Goal: Task Accomplishment & Management: Manage account settings

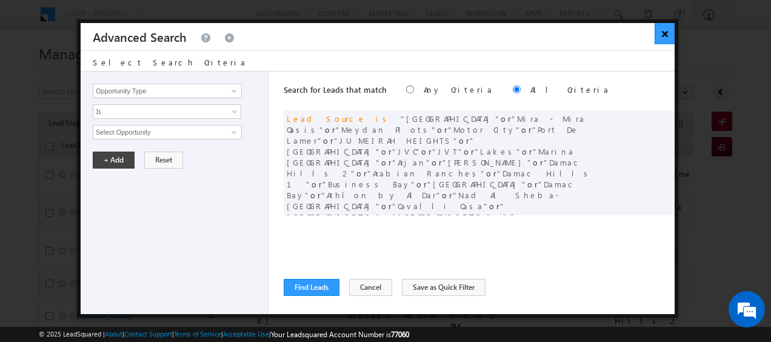
click at [660, 36] on button "×" at bounding box center [665, 33] width 20 height 21
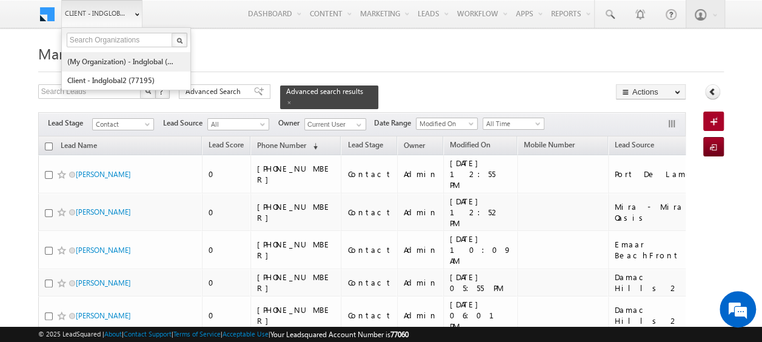
click at [122, 58] on link "(My Organization) - indglobal (48060)" at bounding box center [122, 61] width 111 height 19
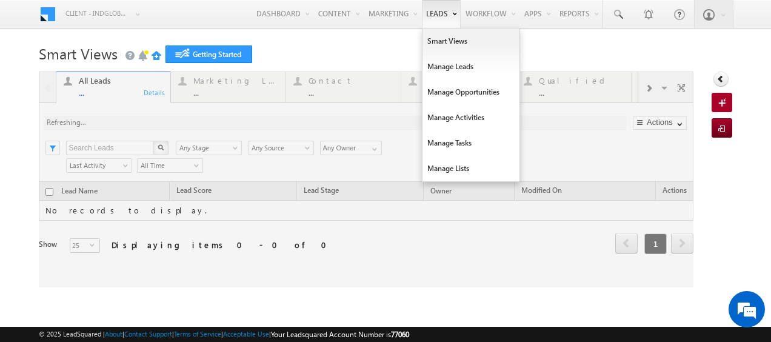
click at [428, 16] on link "Leads" at bounding box center [441, 14] width 39 height 28
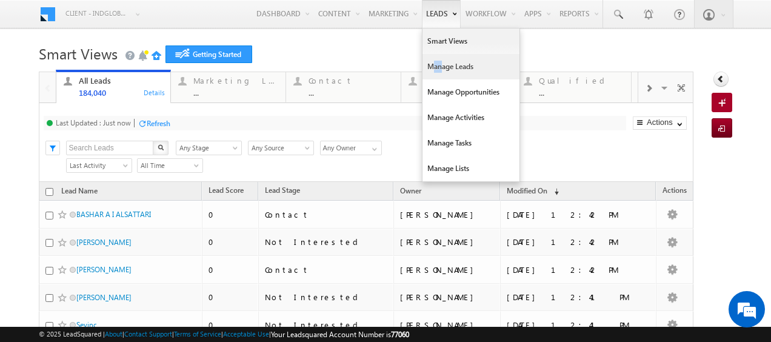
drag, startPoint x: 409, startPoint y: 56, endPoint x: 424, endPoint y: 72, distance: 22.3
click at [424, 72] on ul "Smart Views Manage Leads Manage Opportunities Manage Activities Manage Tasks Ma…" at bounding box center [471, 105] width 98 height 154
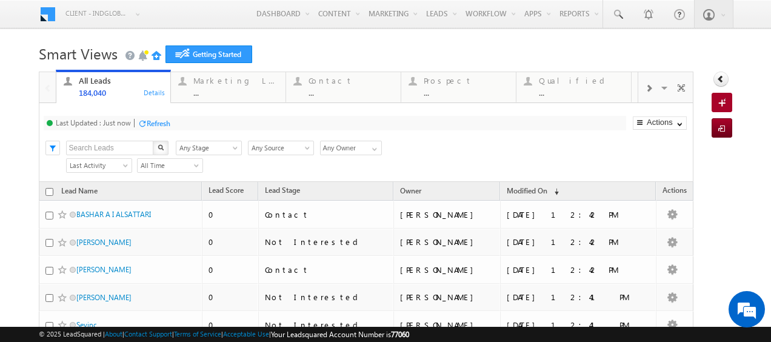
drag, startPoint x: 424, startPoint y: 72, endPoint x: 399, endPoint y: 42, distance: 38.7
click at [399, 42] on h1 "Smart Views Getting Started" at bounding box center [386, 53] width 694 height 24
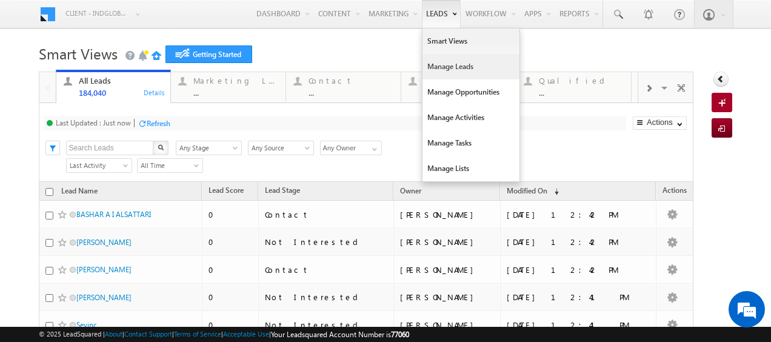
click at [426, 65] on link "Manage Leads" at bounding box center [470, 66] width 97 height 25
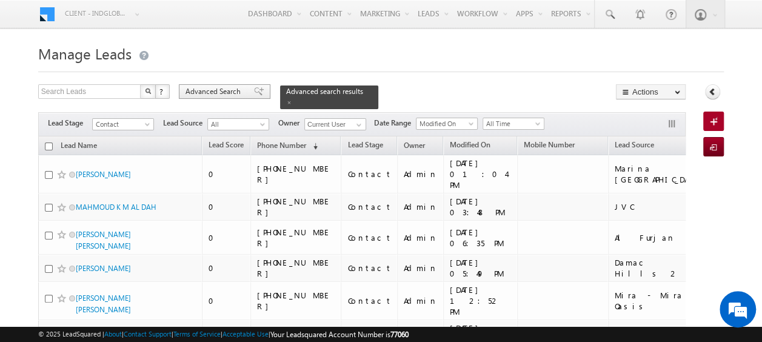
click at [233, 90] on span "Advanced Search" at bounding box center [214, 91] width 59 height 11
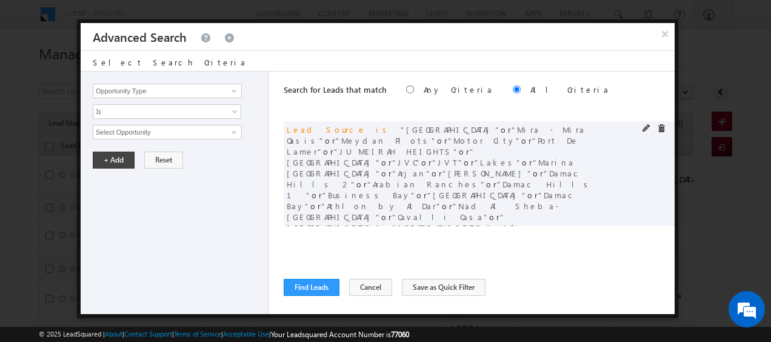
click at [668, 129] on div at bounding box center [657, 129] width 29 height 11
click at [661, 128] on span at bounding box center [661, 128] width 8 height 8
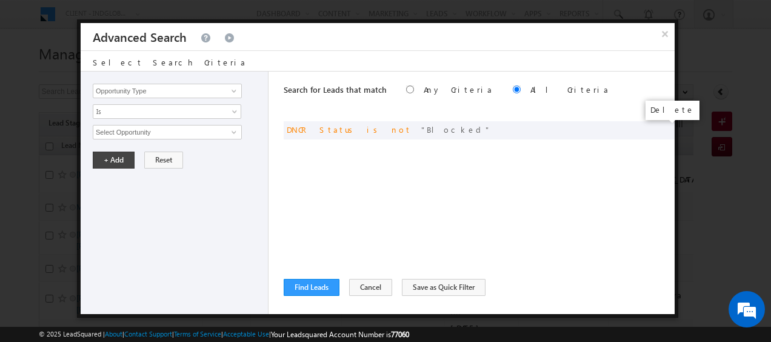
click at [0, 0] on span at bounding box center [0, 0] width 0 height 0
click at [181, 92] on input "Opportunity Type" at bounding box center [167, 91] width 149 height 15
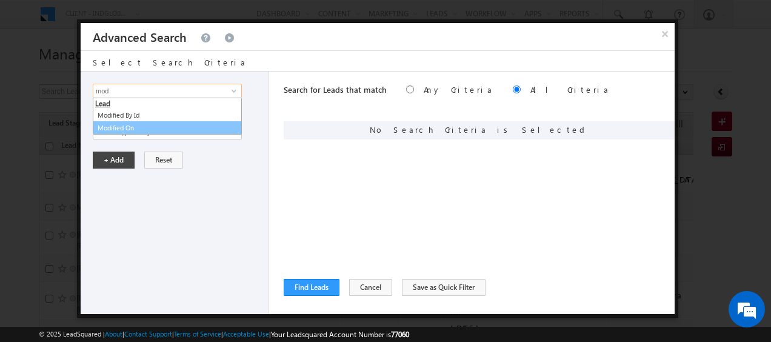
click at [141, 124] on link "Modified On" at bounding box center [167, 128] width 149 height 14
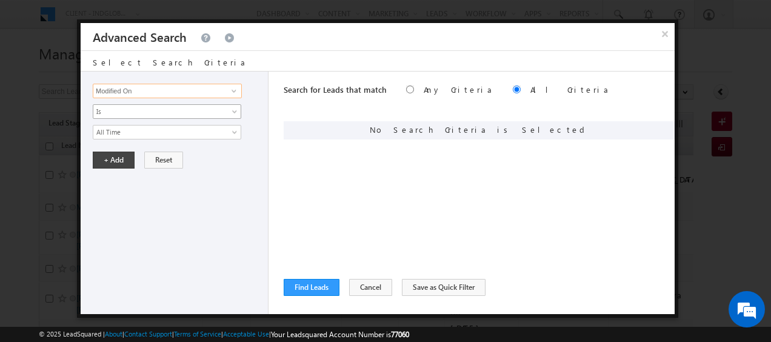
type input "Modified On"
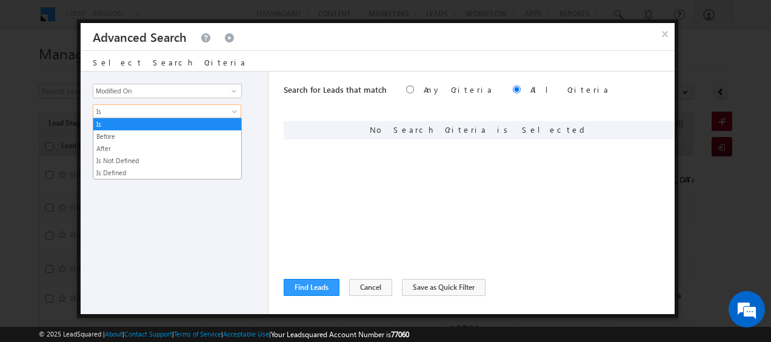
click at [135, 108] on span "Is" at bounding box center [159, 111] width 132 height 11
click at [125, 133] on link "Before" at bounding box center [167, 136] width 148 height 11
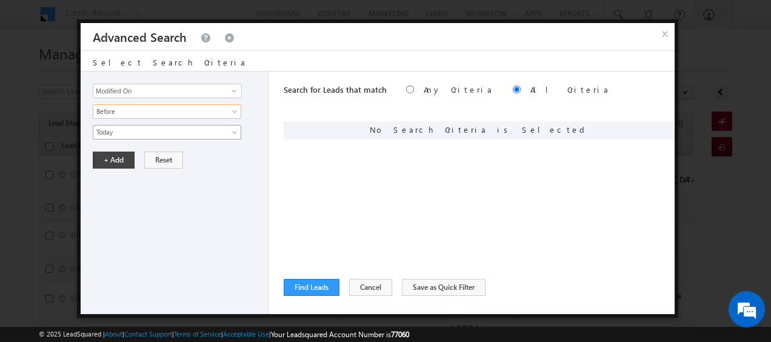
click at [124, 127] on span "Today" at bounding box center [159, 132] width 132 height 11
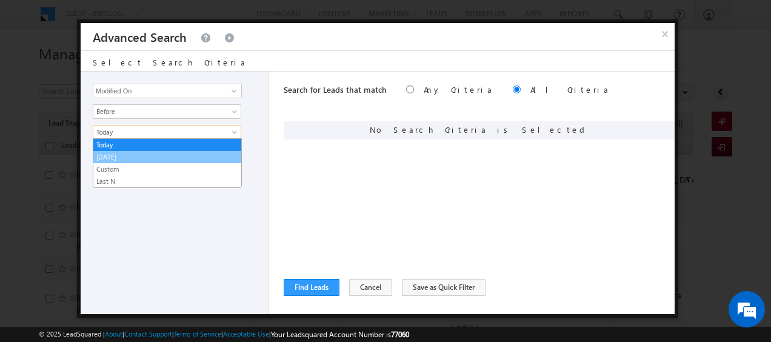
click at [122, 161] on link "[DATE]" at bounding box center [167, 157] width 148 height 11
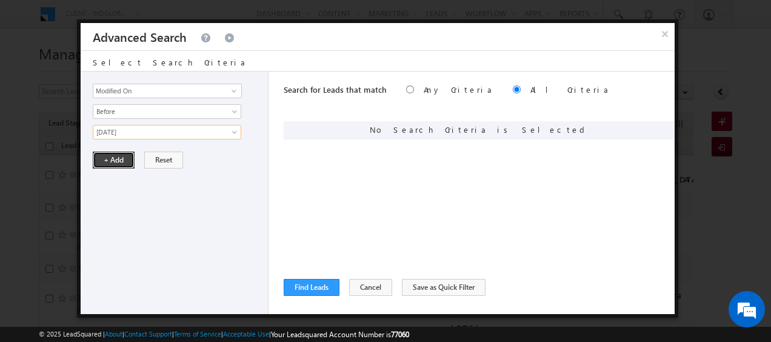
click at [122, 161] on button "+ Add" at bounding box center [114, 160] width 42 height 17
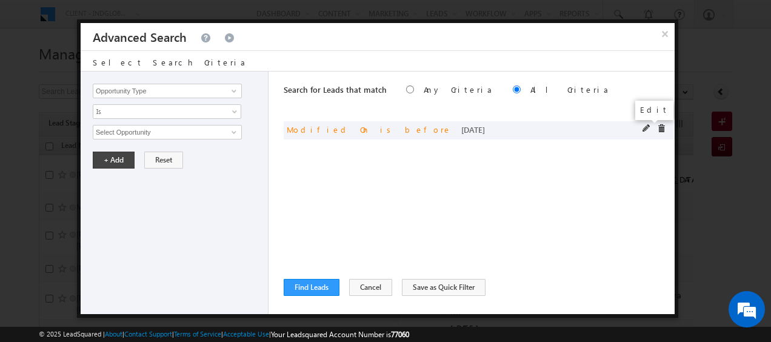
click at [646, 126] on span at bounding box center [647, 128] width 8 height 8
click at [190, 125] on link "[DATE]" at bounding box center [167, 132] width 149 height 15
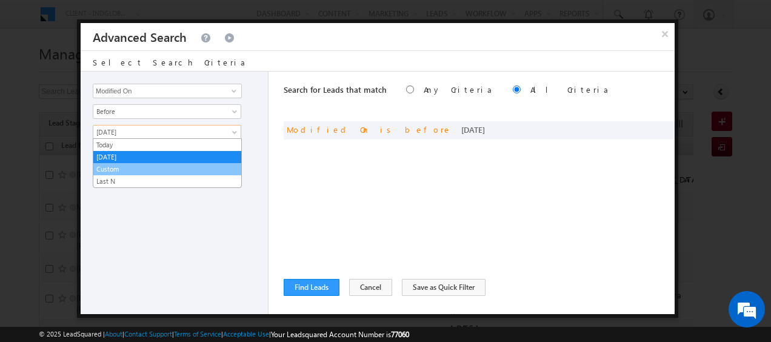
click at [135, 167] on link "Custom" at bounding box center [167, 169] width 148 height 11
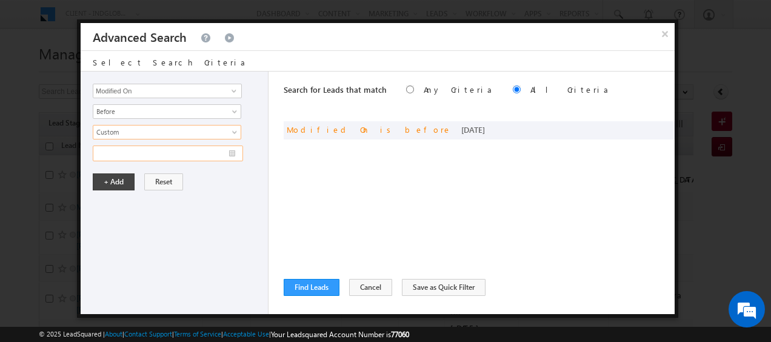
click at [138, 147] on input "text" at bounding box center [168, 153] width 150 height 16
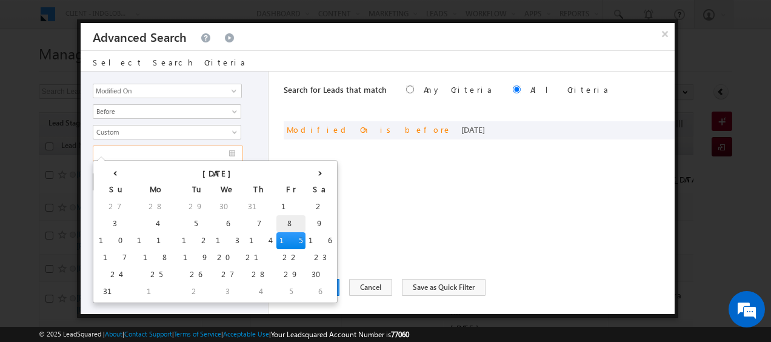
click at [276, 215] on td "8" at bounding box center [290, 223] width 29 height 17
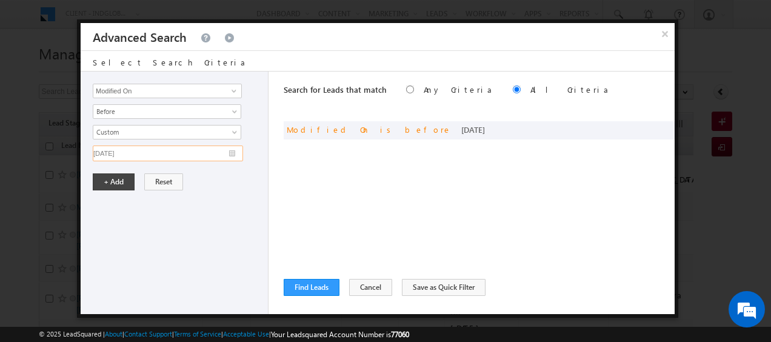
click at [169, 153] on input "[DATE]" at bounding box center [168, 153] width 150 height 16
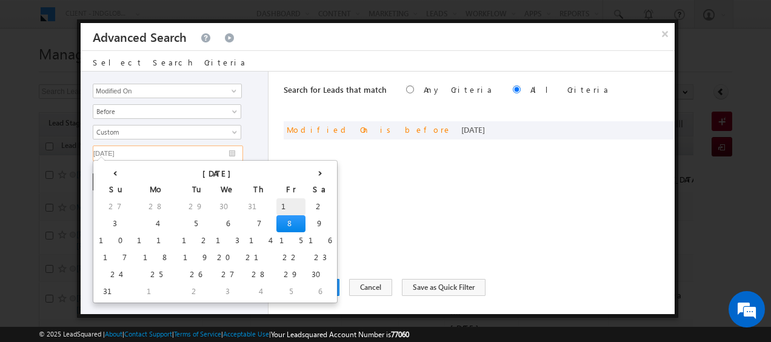
click at [276, 207] on td "1" at bounding box center [290, 206] width 29 height 17
type input "[DATE]"
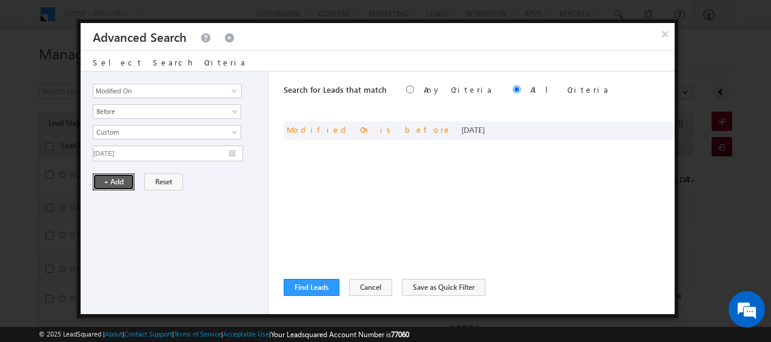
click at [107, 176] on button "+ Add" at bounding box center [114, 181] width 42 height 17
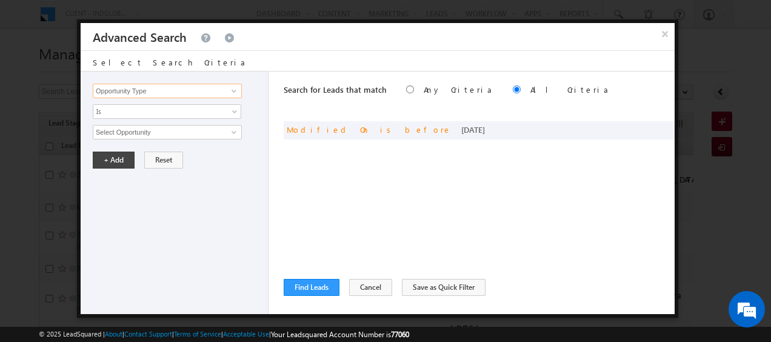
click at [150, 88] on input "Opportunity Type" at bounding box center [167, 91] width 149 height 15
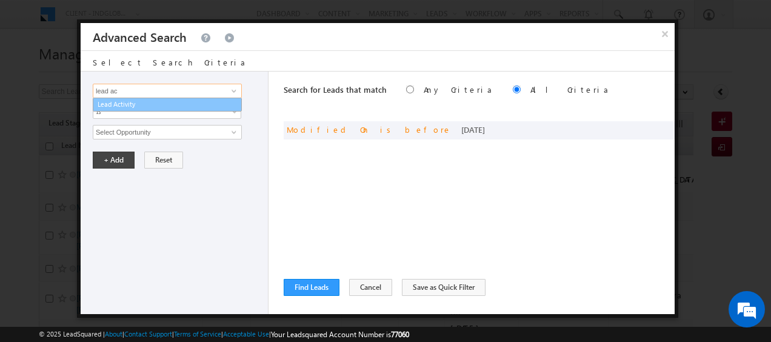
click at [133, 105] on link "Lead Activity" at bounding box center [167, 105] width 149 height 14
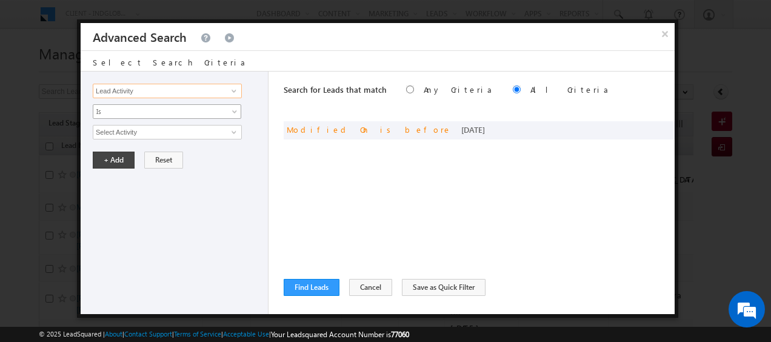
type input "Lead Activity"
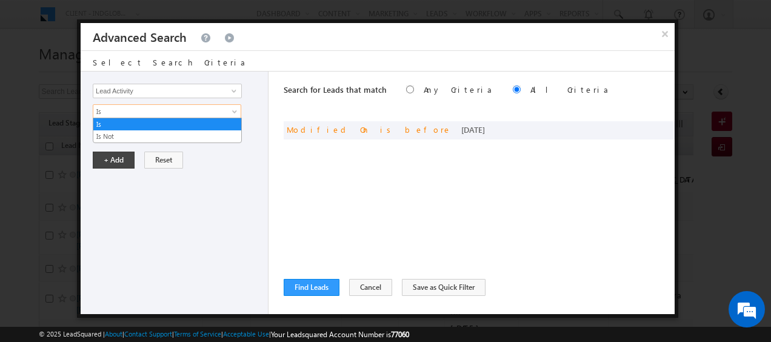
drag, startPoint x: 133, startPoint y: 105, endPoint x: 115, endPoint y: 138, distance: 37.4
click at [115, 138] on link "Is Not" at bounding box center [167, 136] width 148 height 11
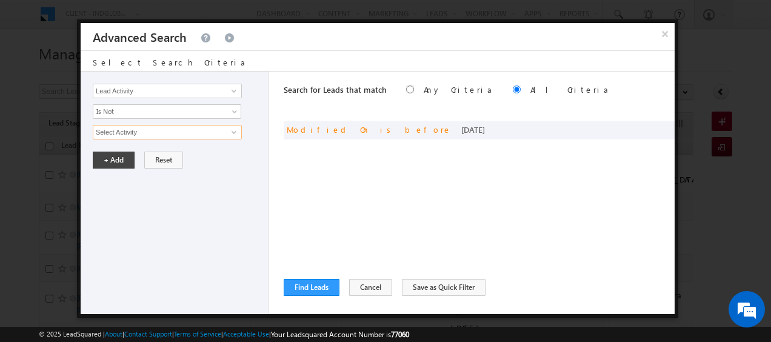
click at [118, 133] on input "Select Activity" at bounding box center [167, 132] width 149 height 15
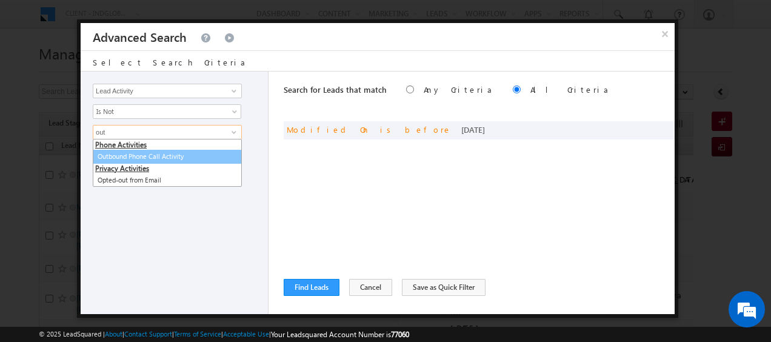
click at [129, 158] on link "Outbound Phone Call Activity" at bounding box center [167, 157] width 149 height 14
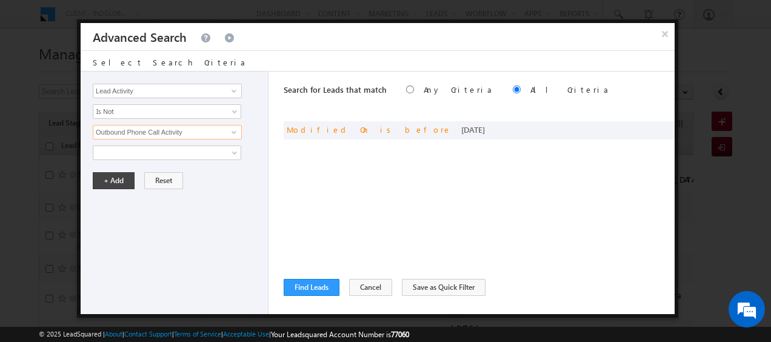
type input "Outbound Phone Call Activity"
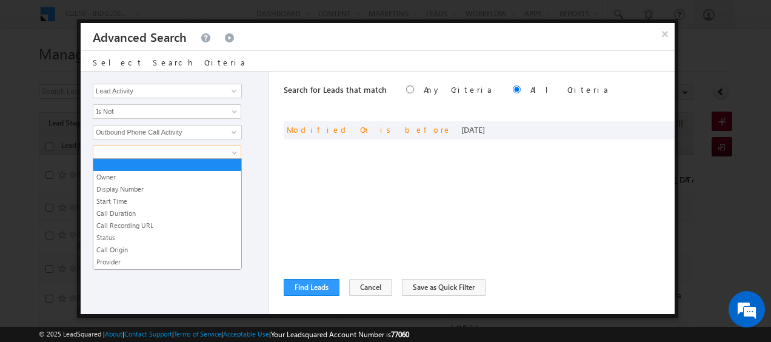
click at [129, 157] on link at bounding box center [167, 152] width 149 height 15
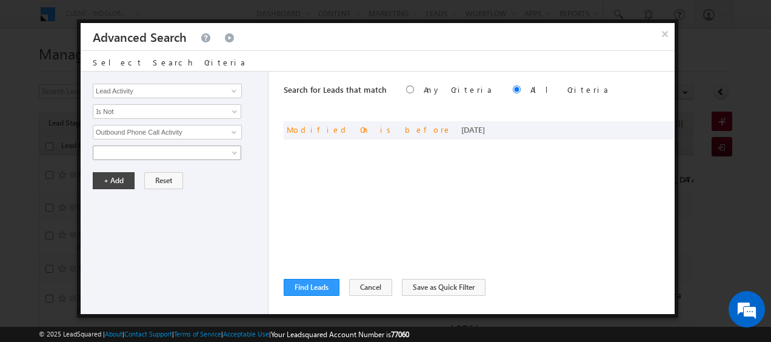
click at [126, 153] on span at bounding box center [159, 152] width 132 height 11
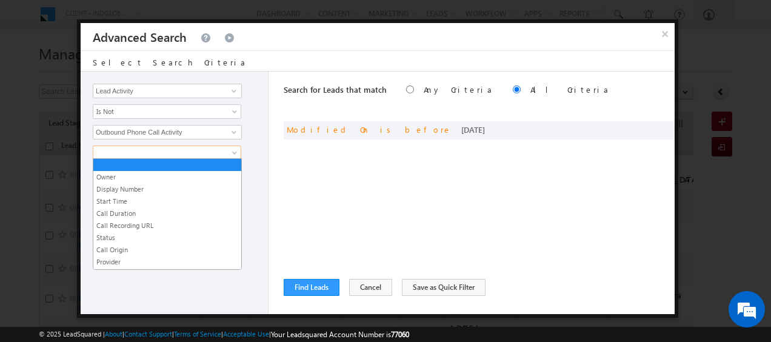
click at [126, 153] on span at bounding box center [159, 152] width 132 height 11
click at [123, 176] on link "Owner" at bounding box center [167, 177] width 148 height 11
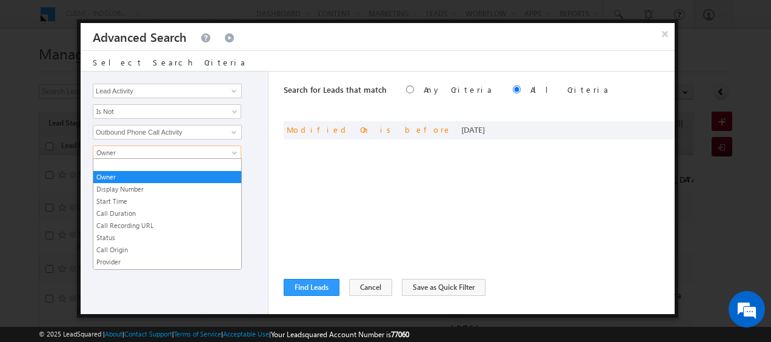
click at [125, 149] on span "Owner" at bounding box center [159, 152] width 132 height 11
click at [115, 207] on li "Call Duration" at bounding box center [167, 213] width 148 height 12
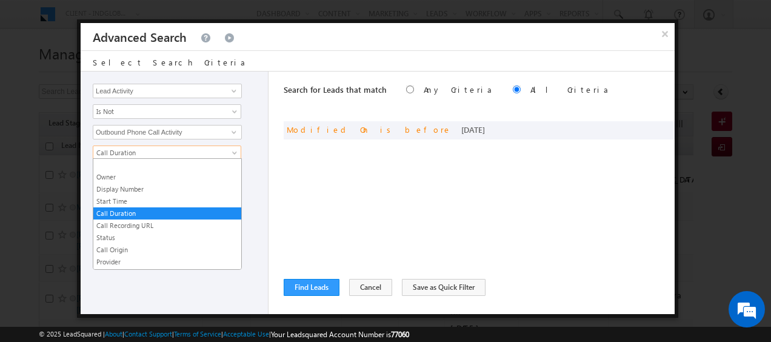
click at [125, 157] on link "Call Duration" at bounding box center [167, 152] width 149 height 15
click at [121, 197] on link "Start Time" at bounding box center [167, 201] width 148 height 11
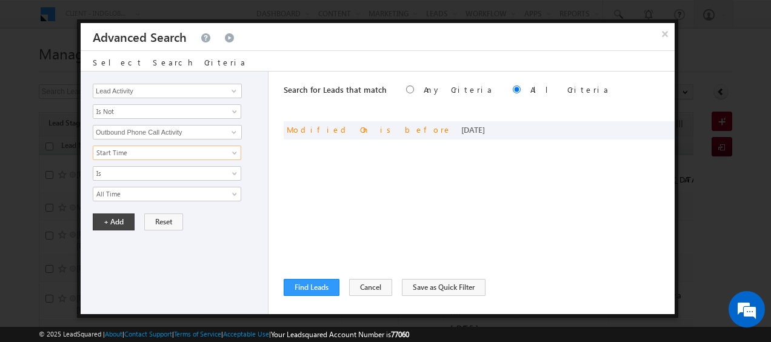
click at [124, 179] on div "Owner Display Number Start Time Call Duration Call Recording URL Status Call Or…" at bounding box center [177, 173] width 169 height 56
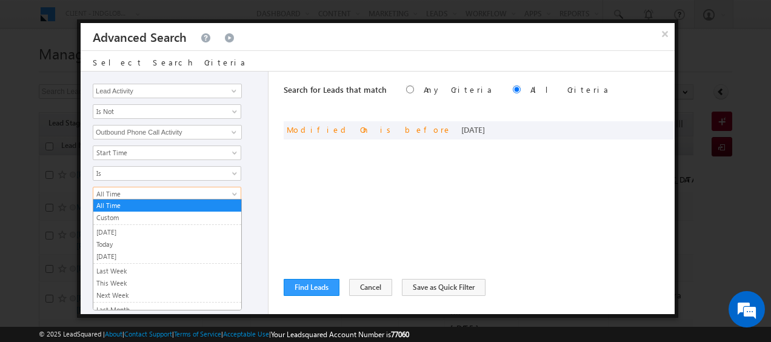
click at [124, 196] on span "All Time" at bounding box center [159, 194] width 132 height 11
click at [116, 218] on link "Custom" at bounding box center [167, 217] width 148 height 11
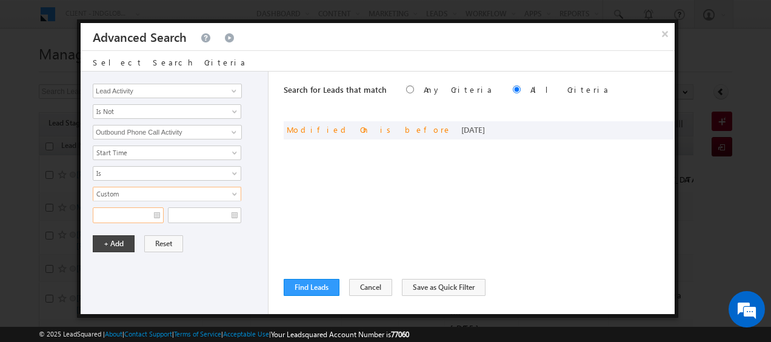
click at [119, 216] on input "text" at bounding box center [128, 215] width 71 height 16
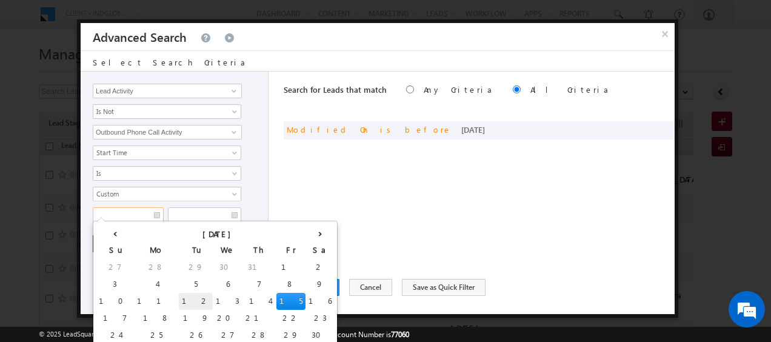
click at [179, 299] on td "12" at bounding box center [196, 301] width 34 height 17
type input "[DATE]"
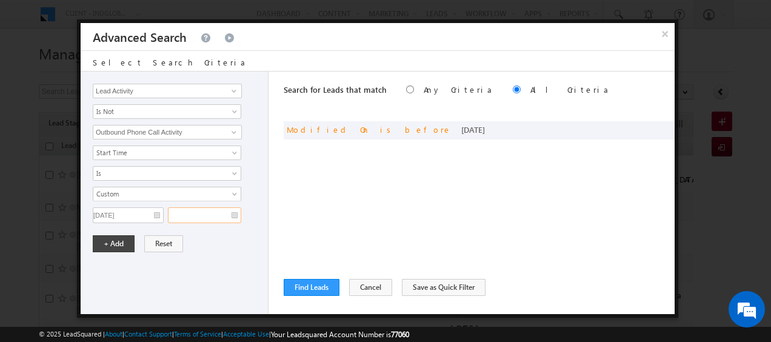
click at [217, 217] on input "text" at bounding box center [204, 215] width 73 height 16
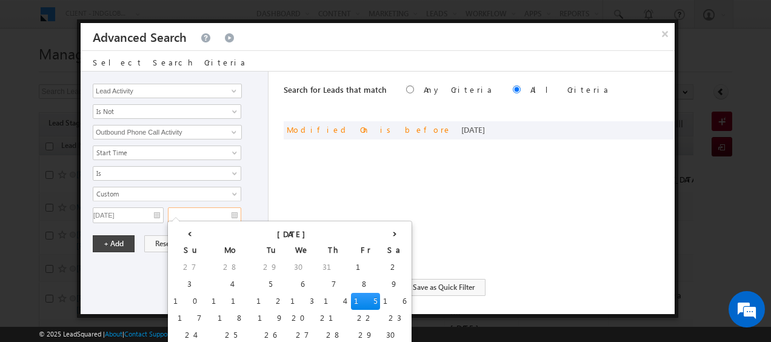
click at [351, 297] on td "15" at bounding box center [365, 301] width 29 height 17
type input "[DATE]"
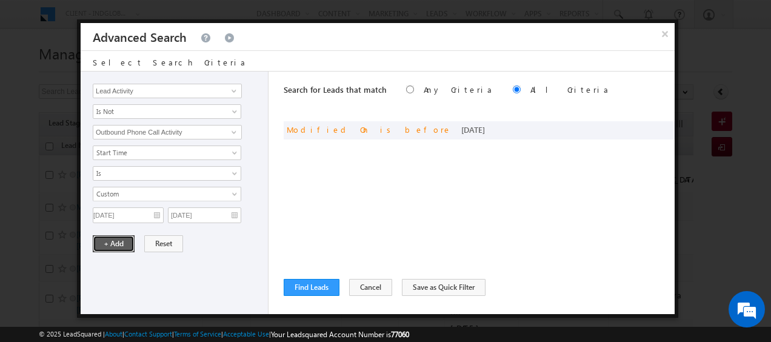
click at [121, 235] on button "+ Add" at bounding box center [114, 243] width 42 height 17
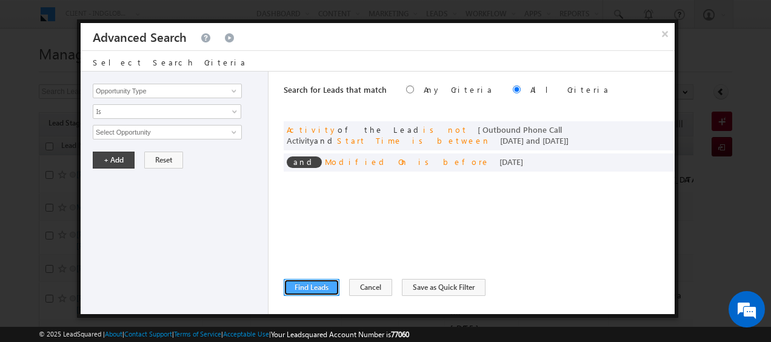
click at [299, 287] on button "Find Leads" at bounding box center [312, 287] width 56 height 17
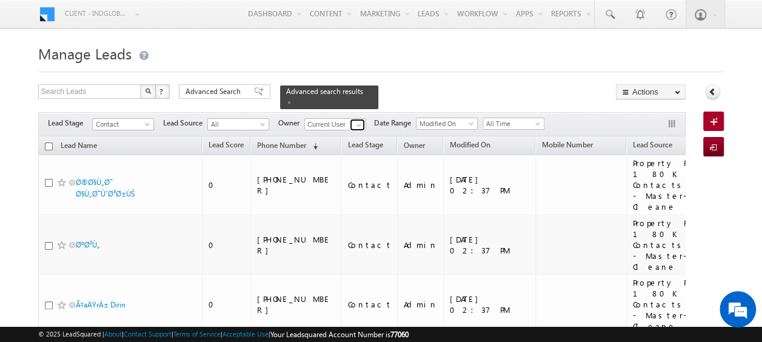
click at [362, 120] on span at bounding box center [359, 125] width 10 height 10
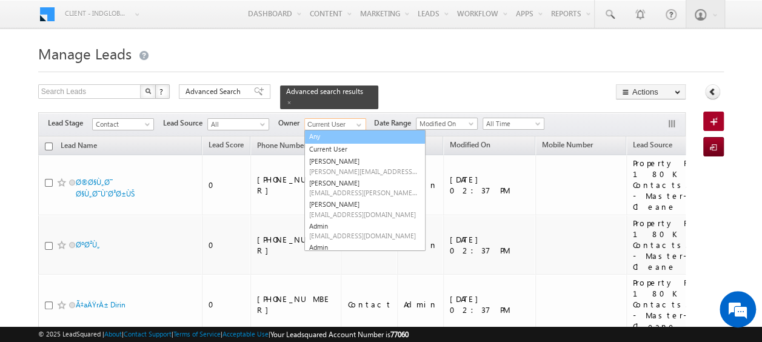
click at [327, 130] on link "Any" at bounding box center [364, 137] width 121 height 14
type input "Any"
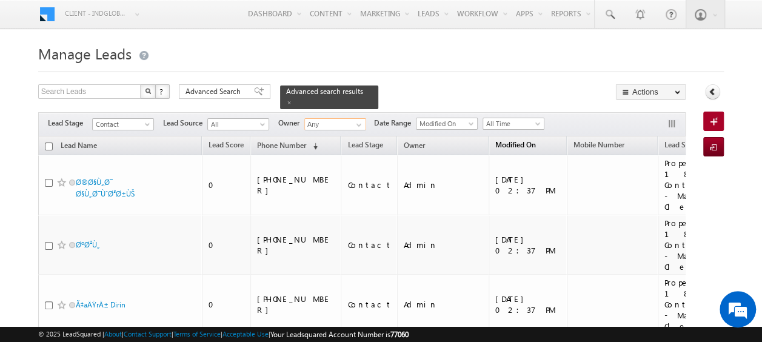
click at [495, 140] on span "Modified On" at bounding box center [515, 144] width 41 height 9
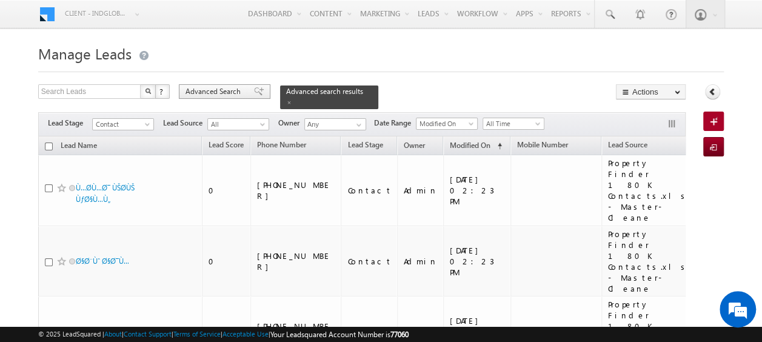
click at [224, 85] on div "Advanced Search" at bounding box center [225, 91] width 92 height 15
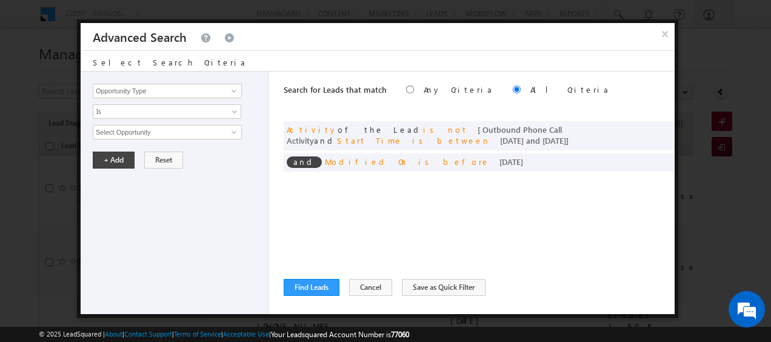
click at [167, 82] on div "Opportunity Type Lead Activity Task Sales Group Prospect Id Address 1 Address 2…" at bounding box center [175, 193] width 188 height 242
click at [167, 88] on input "Opportunity Type" at bounding box center [167, 91] width 149 height 15
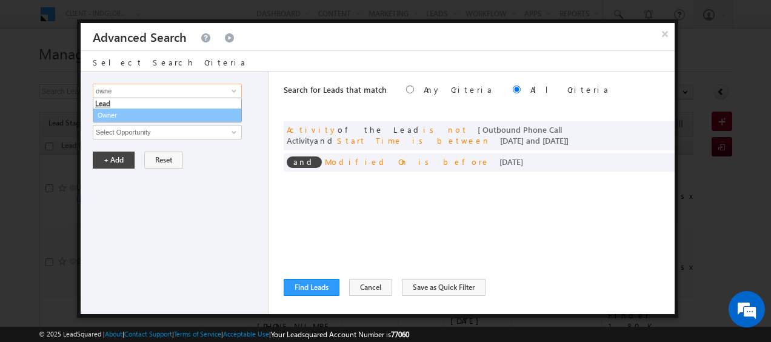
click at [125, 111] on link "Owner" at bounding box center [167, 116] width 149 height 14
type input "Owner"
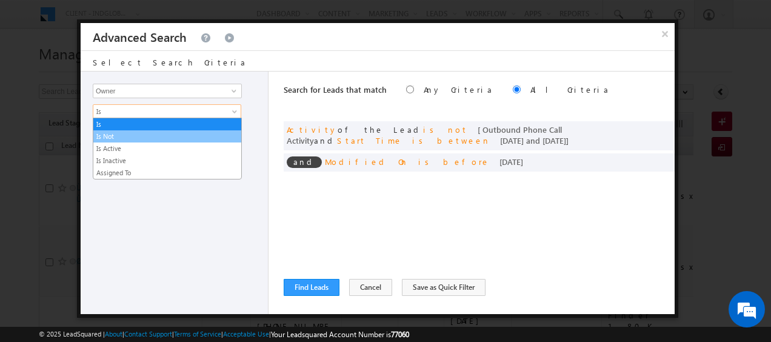
drag, startPoint x: 124, startPoint y: 110, endPoint x: 120, endPoint y: 136, distance: 25.7
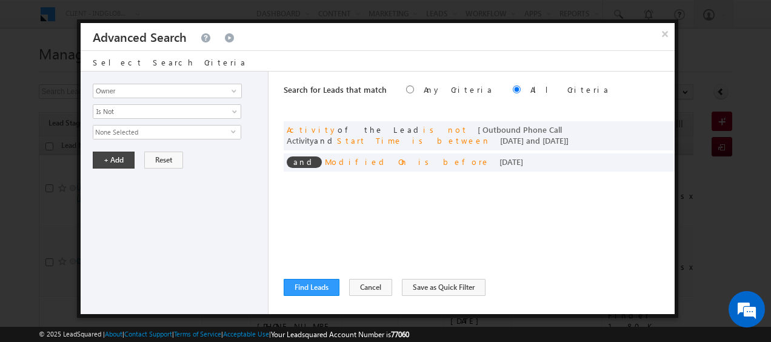
click at [120, 136] on span "None Selected" at bounding box center [162, 131] width 138 height 13
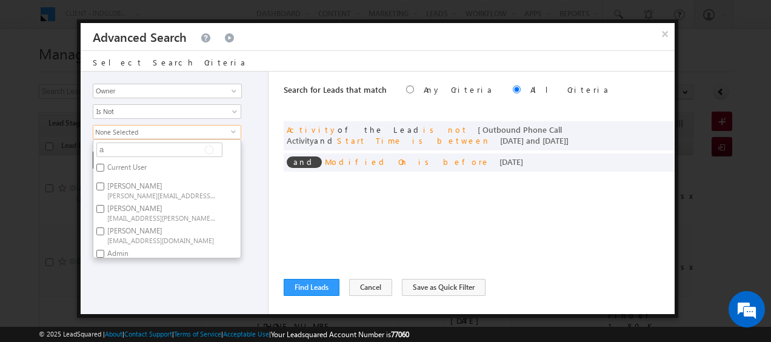
type input "ad"
click at [123, 164] on label "Admin [EMAIL_ADDRESS][DOMAIN_NAME]" at bounding box center [160, 171] width 135 height 22
click at [104, 164] on input "Admin [EMAIL_ADDRESS][DOMAIN_NAME]" at bounding box center [100, 168] width 8 height 8
checkbox input "true"
click at [122, 149] on input "ad" at bounding box center [159, 149] width 126 height 15
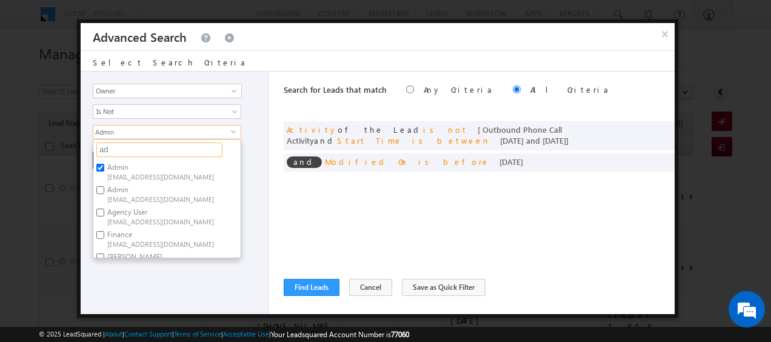
type input "a"
click at [124, 165] on label "Current User" at bounding box center [125, 169] width 65 height 19
click at [104, 165] on input "Current User" at bounding box center [100, 168] width 8 height 8
checkbox input "true"
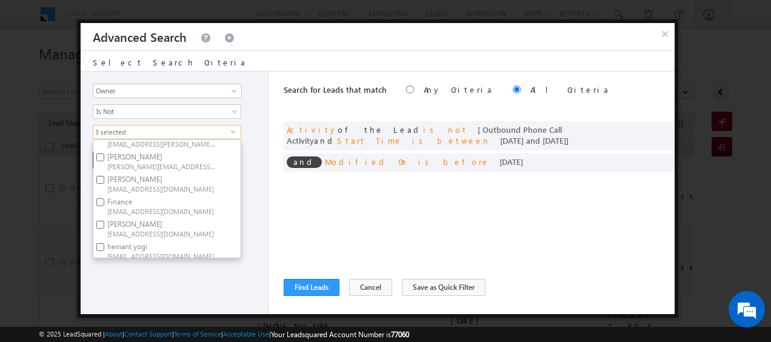
drag, startPoint x: 173, startPoint y: 264, endPoint x: 173, endPoint y: 273, distance: 8.5
click at [173, 273] on div "Opportunity Type Lead Activity Task Sales Group Prospect Id Address 1 Address 2…" at bounding box center [175, 193] width 188 height 242
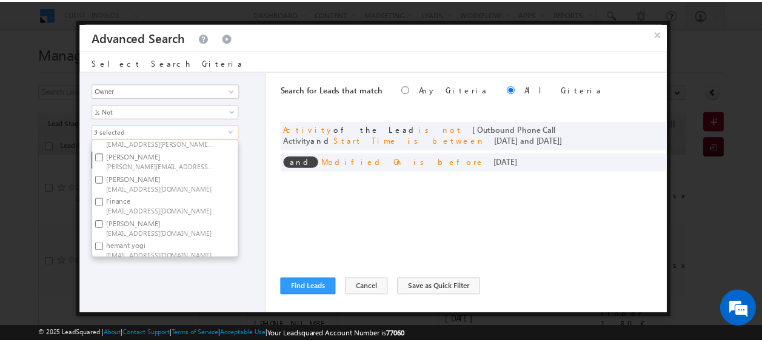
scroll to position [0, 0]
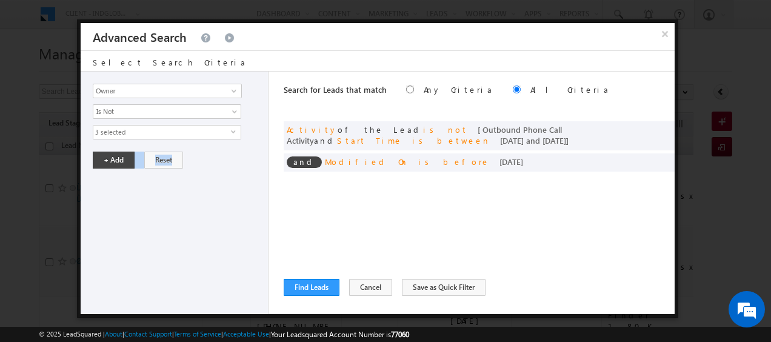
drag, startPoint x: 173, startPoint y: 273, endPoint x: 132, endPoint y: 184, distance: 97.4
click at [132, 184] on div "Opportunity Type Lead Activity Task Sales Group Prospect Id Address 1 Address 2…" at bounding box center [175, 193] width 188 height 242
drag, startPoint x: 132, startPoint y: 184, endPoint x: 109, endPoint y: 158, distance: 35.2
click at [109, 158] on button "+ Add" at bounding box center [114, 160] width 42 height 17
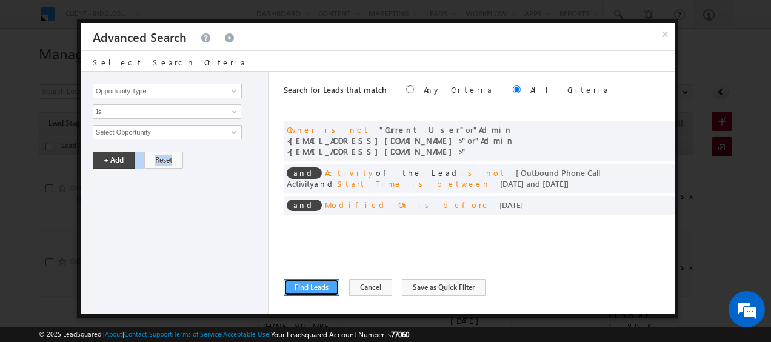
click at [310, 286] on button "Find Leads" at bounding box center [312, 287] width 56 height 17
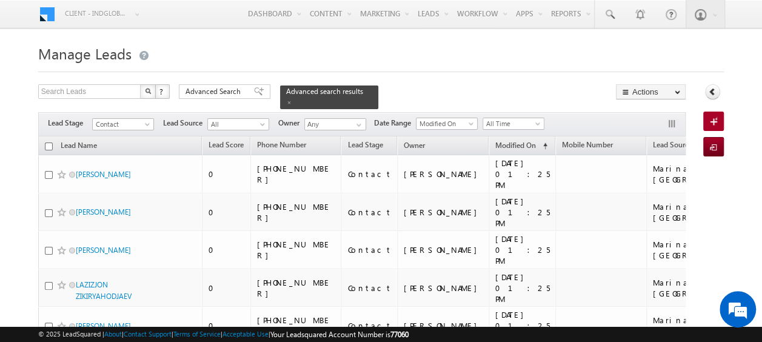
click at [47, 142] on input "checkbox" at bounding box center [49, 146] width 8 height 8
checkbox input "true"
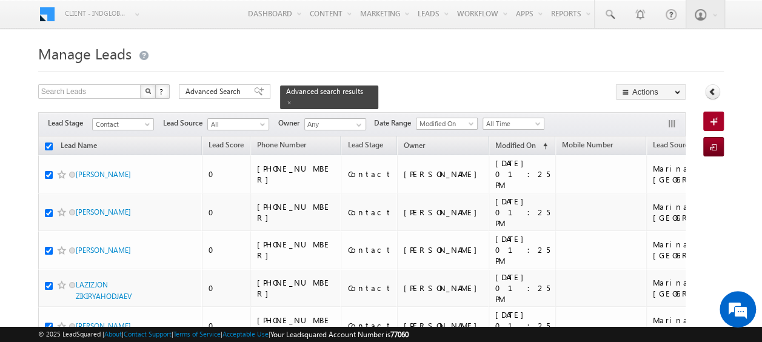
checkbox input "true"
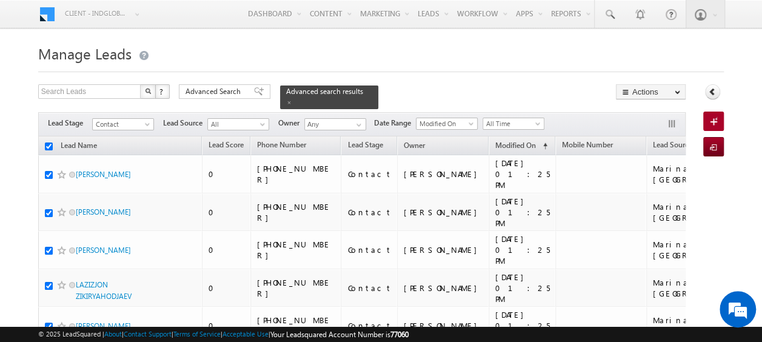
checkbox input "true"
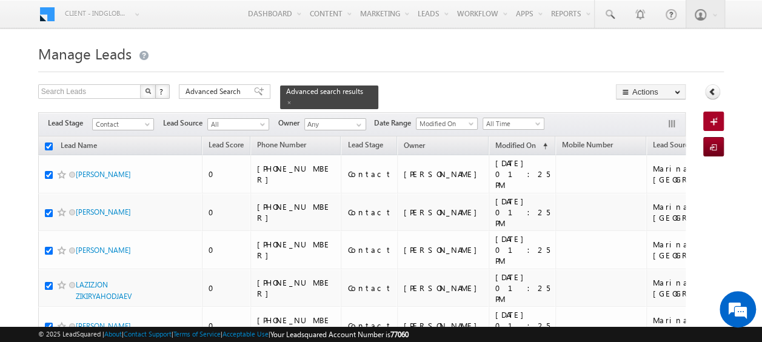
checkbox input "true"
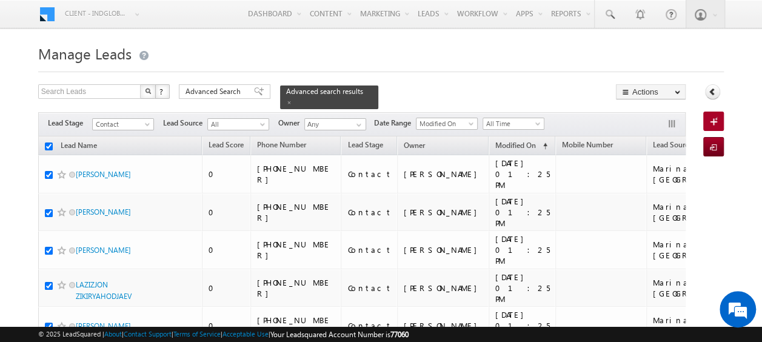
checkbox input "true"
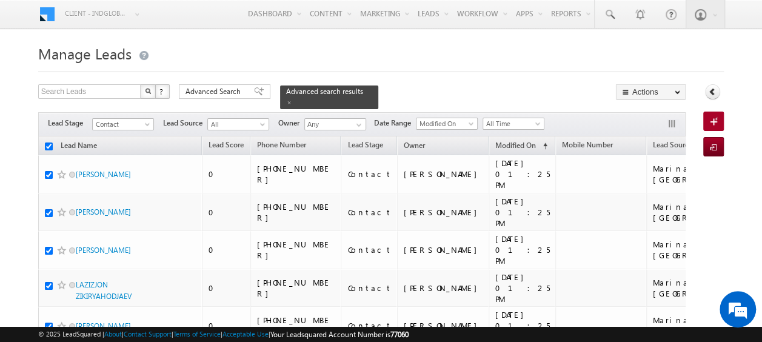
checkbox input "true"
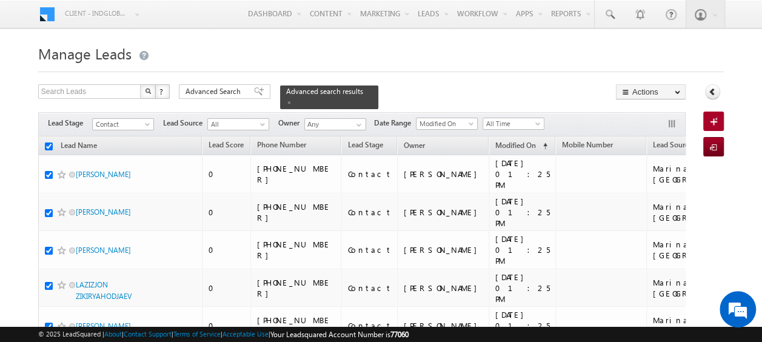
checkbox input "true"
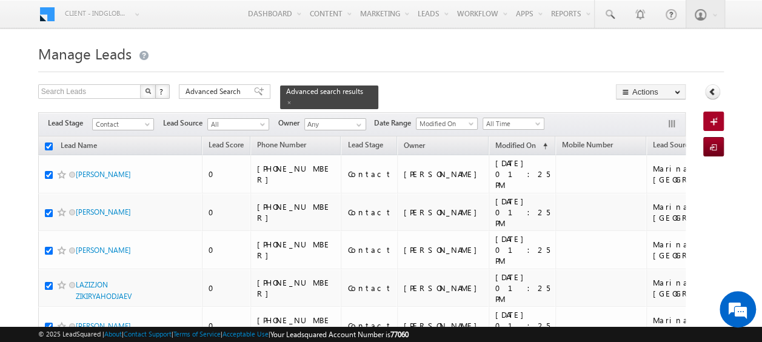
checkbox input "true"
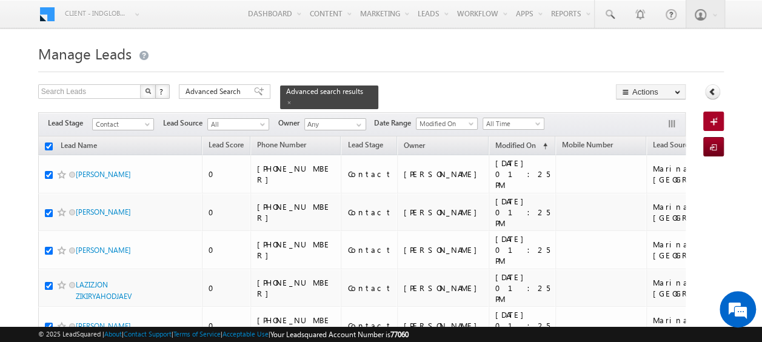
checkbox input "true"
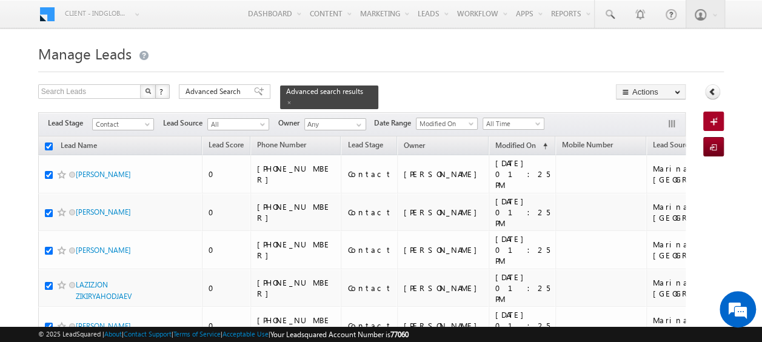
checkbox input "true"
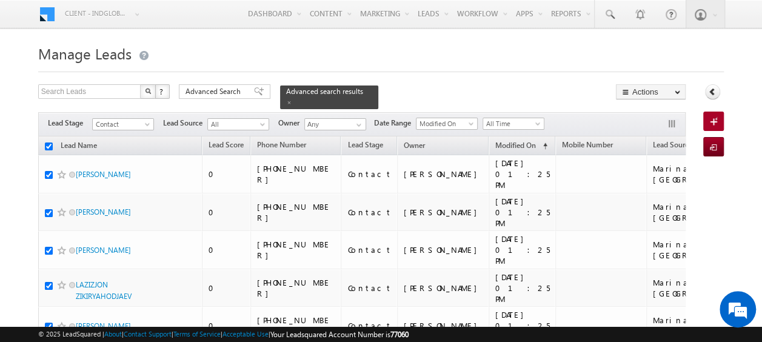
checkbox input "true"
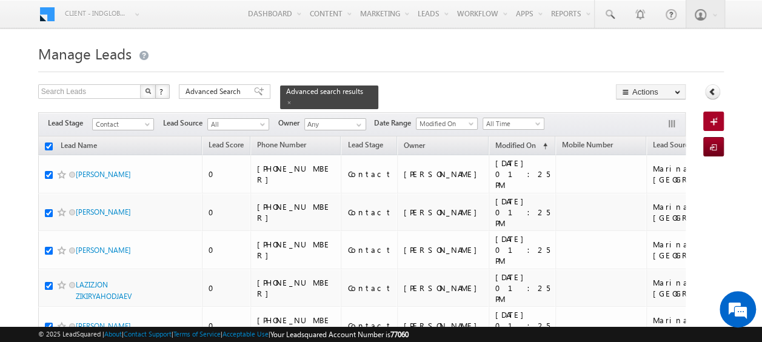
checkbox input "true"
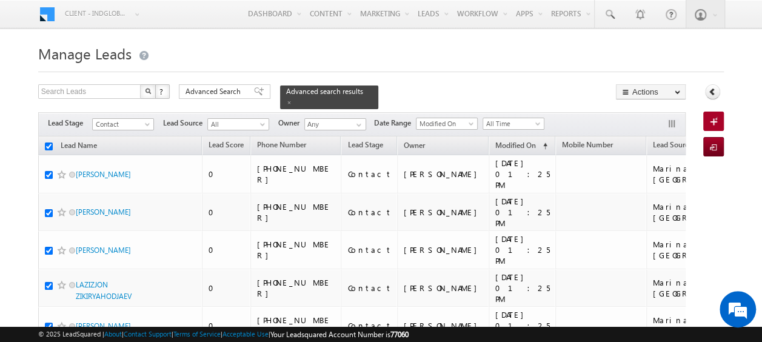
checkbox input "true"
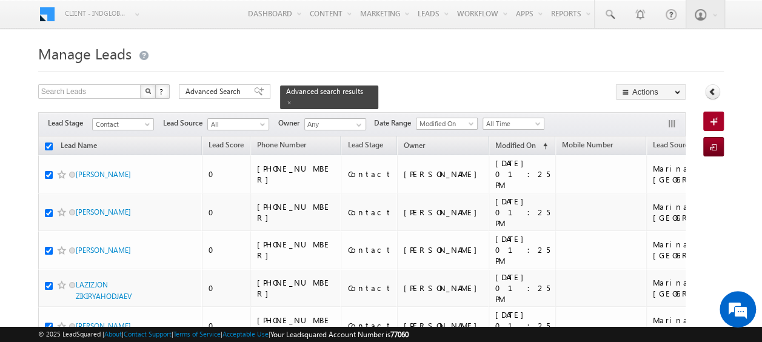
checkbox input "true"
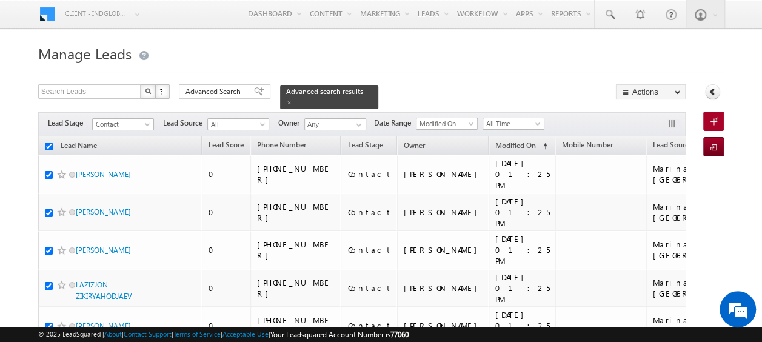
checkbox input "true"
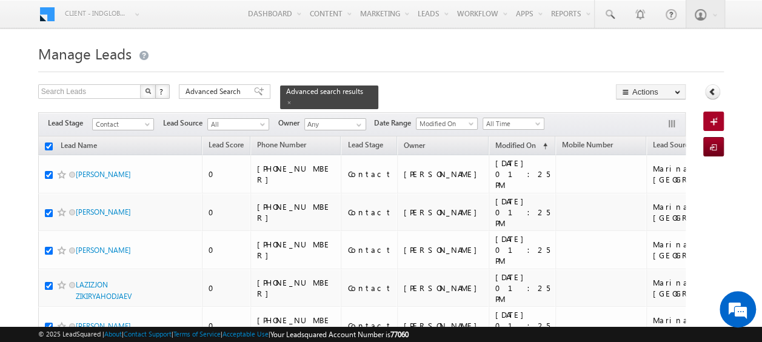
checkbox input "true"
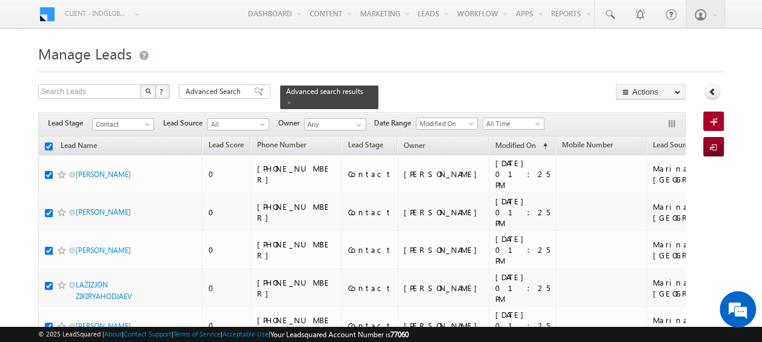
checkbox input "true"
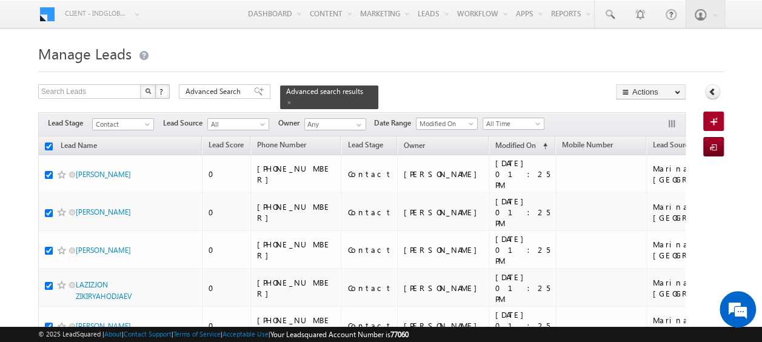
checkbox input "true"
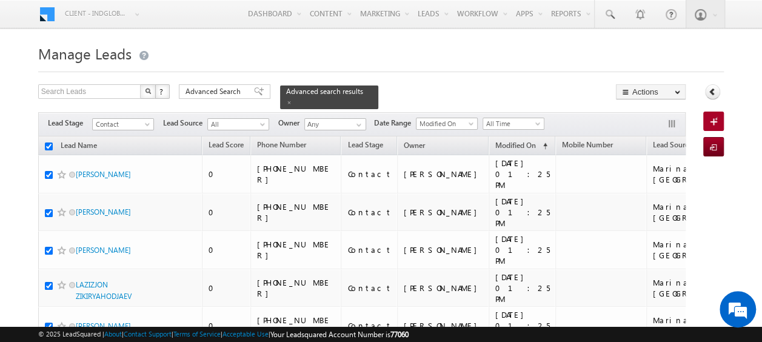
checkbox input "true"
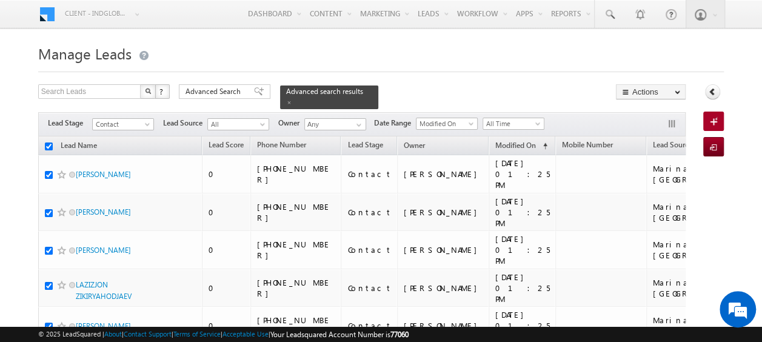
checkbox input "true"
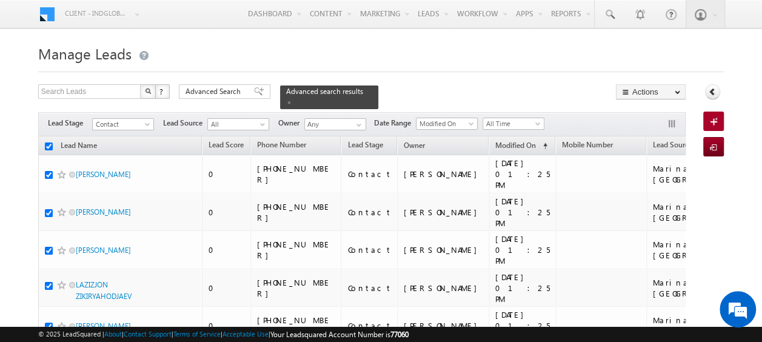
checkbox input "true"
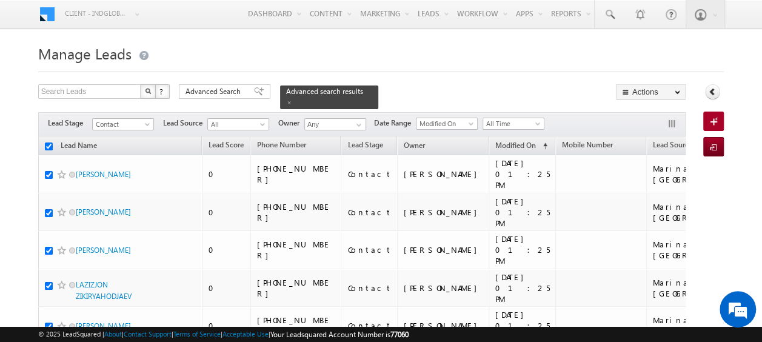
checkbox input "true"
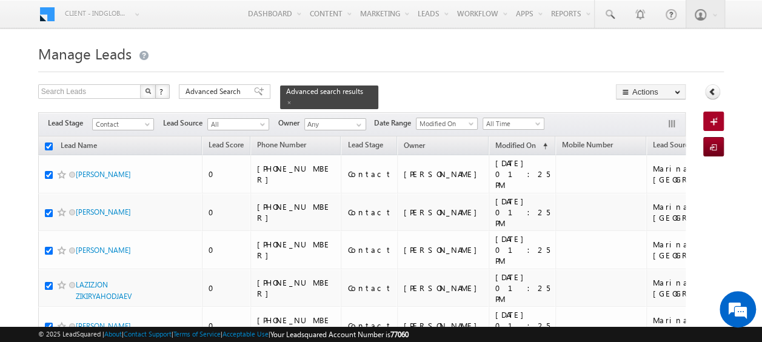
checkbox input "true"
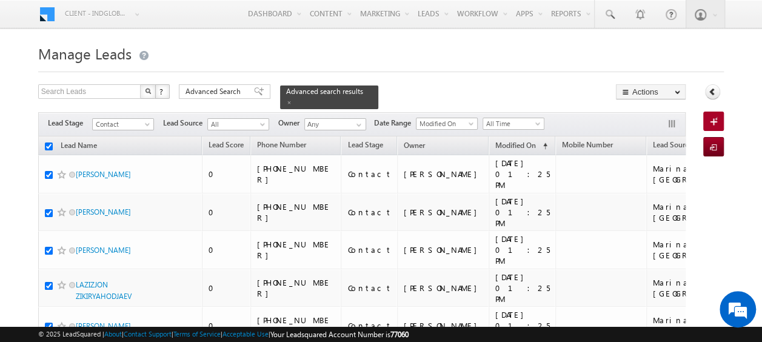
checkbox input "true"
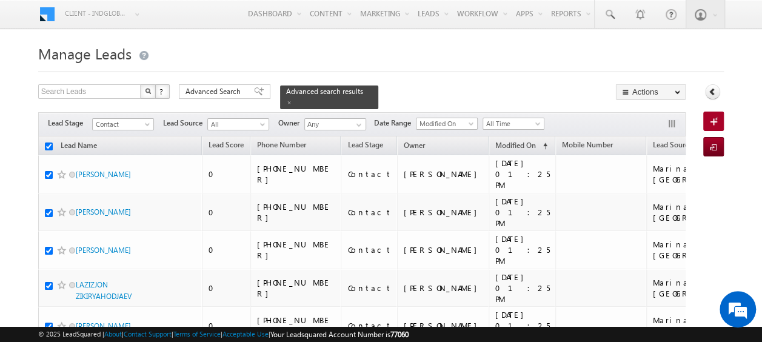
checkbox input "true"
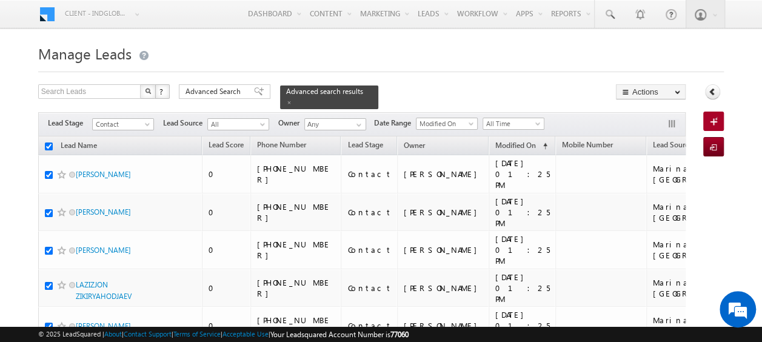
checkbox input "true"
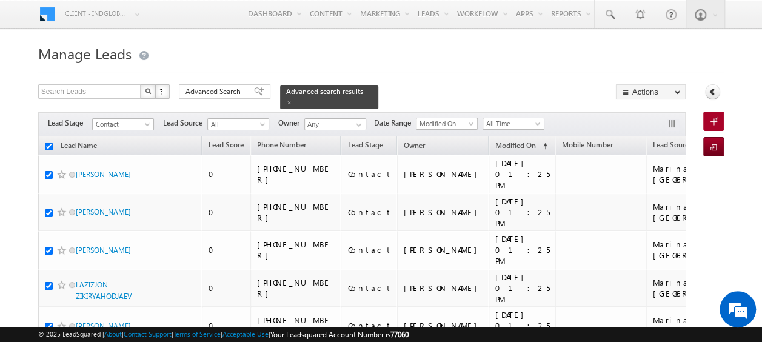
checkbox input "true"
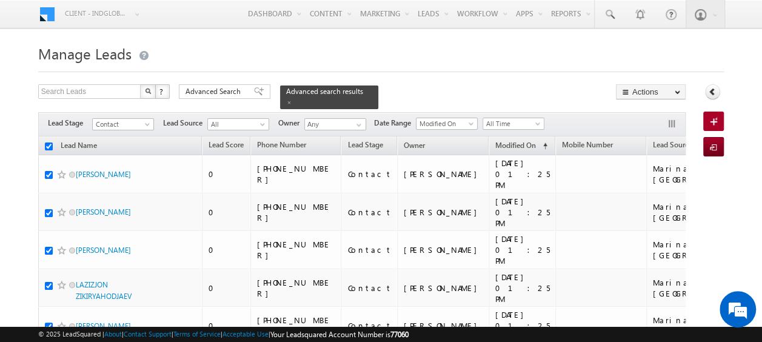
checkbox input "true"
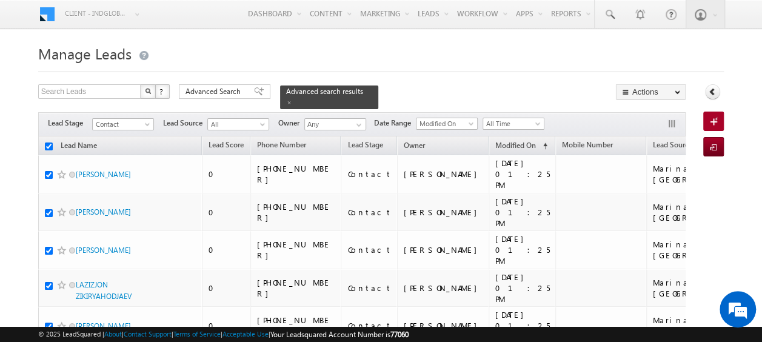
checkbox input "true"
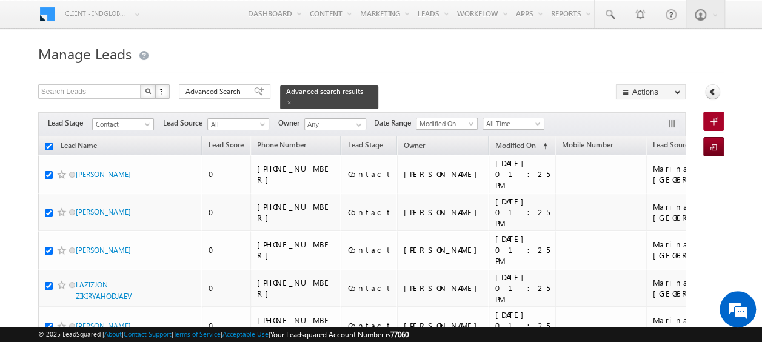
checkbox input "true"
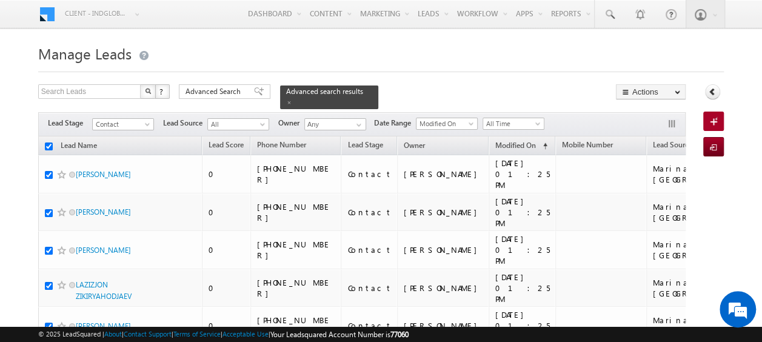
checkbox input "true"
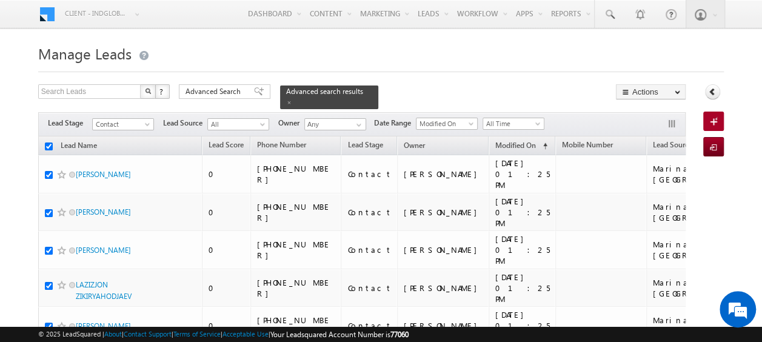
checkbox input "true"
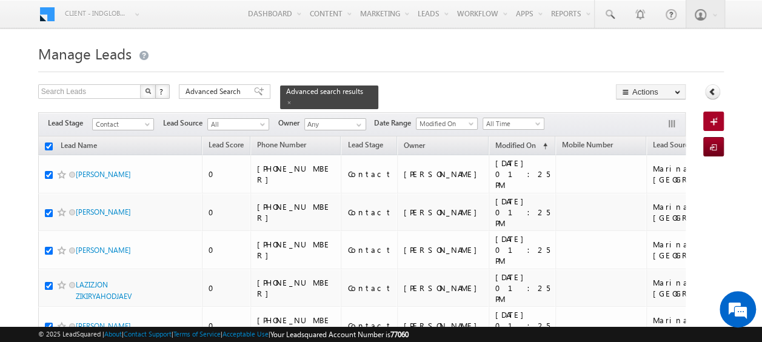
checkbox input "true"
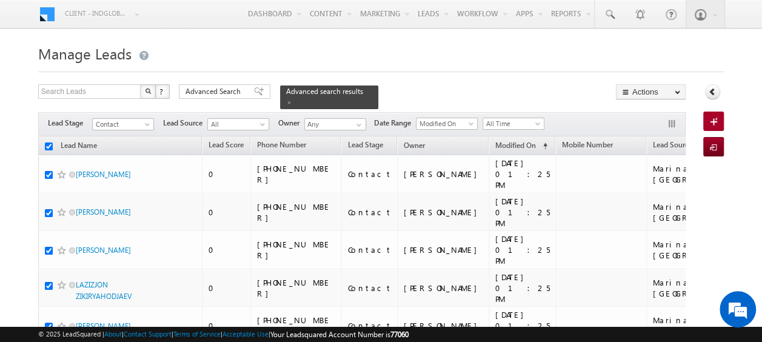
checkbox input "true"
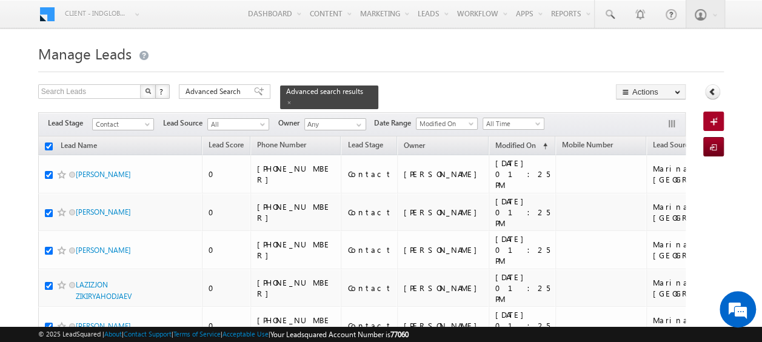
checkbox input "true"
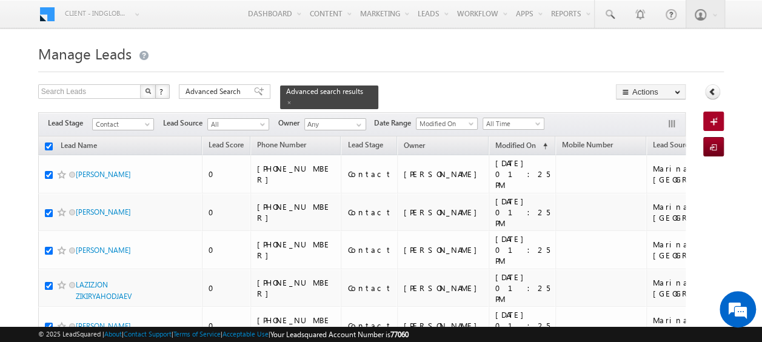
checkbox input "true"
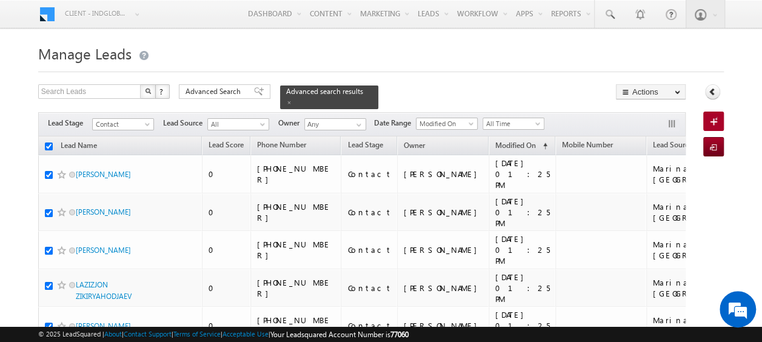
checkbox input "true"
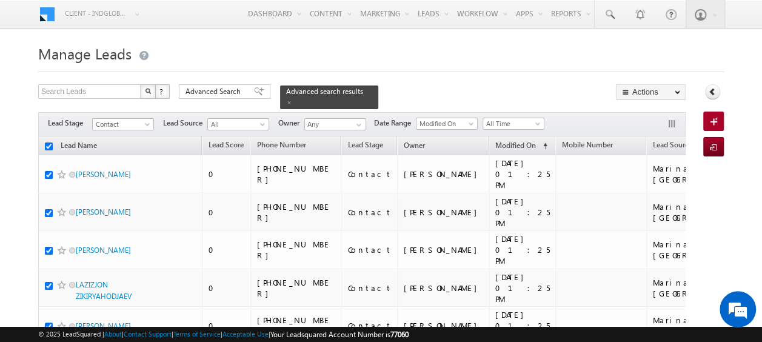
checkbox input "true"
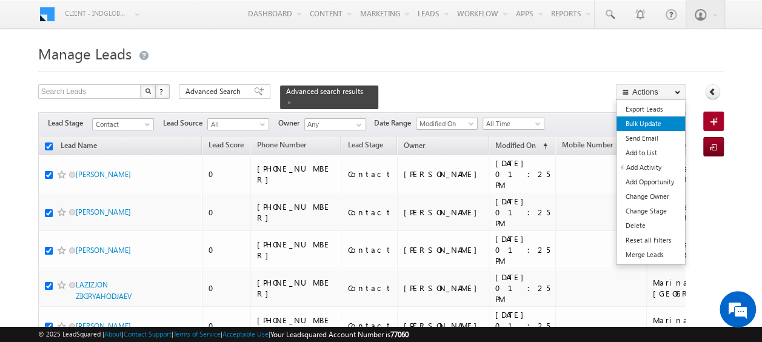
click at [655, 123] on link "Bulk Update" at bounding box center [650, 123] width 68 height 15
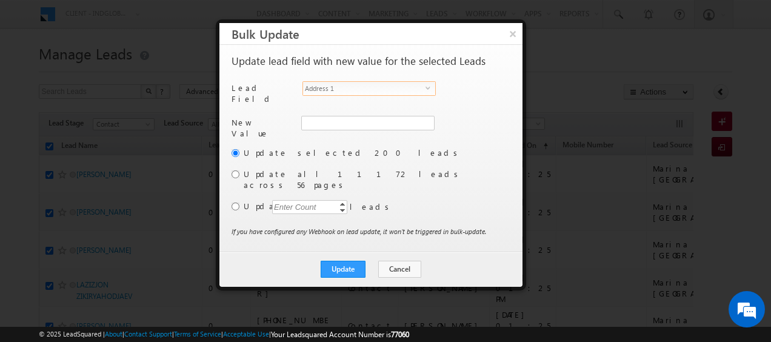
click at [363, 94] on span "Address 1" at bounding box center [364, 88] width 122 height 13
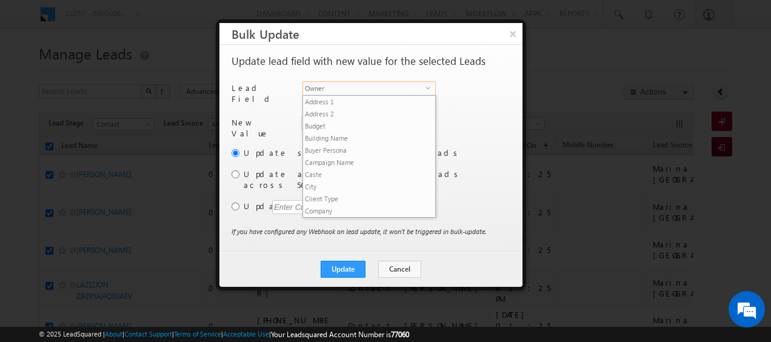
scroll to position [461, 0]
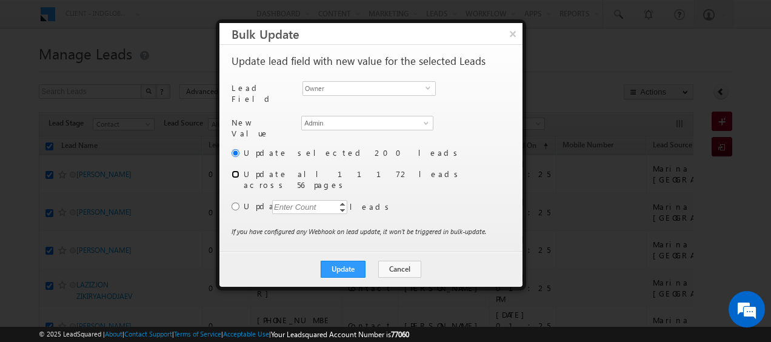
click at [236, 170] on input "radio" at bounding box center [236, 174] width 8 height 8
click at [337, 261] on button "Update" at bounding box center [343, 269] width 45 height 17
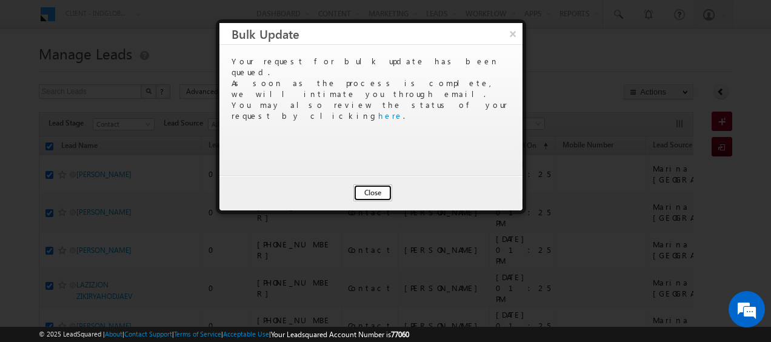
click at [369, 197] on button "Close" at bounding box center [372, 192] width 39 height 17
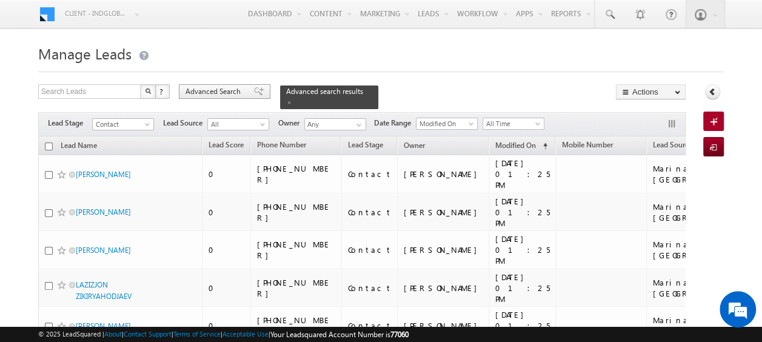
click at [234, 90] on span "Advanced Search" at bounding box center [214, 91] width 59 height 11
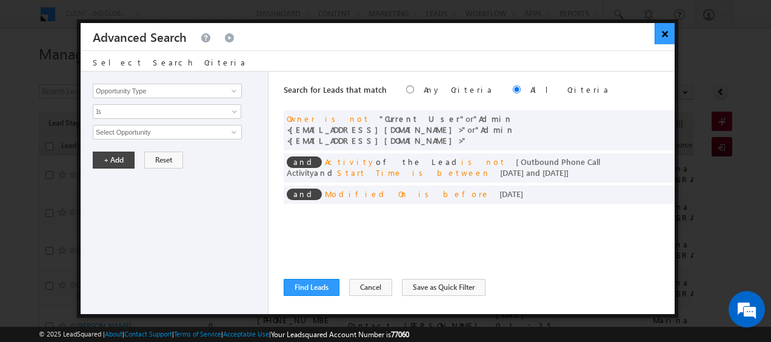
click at [666, 31] on button "×" at bounding box center [665, 33] width 20 height 21
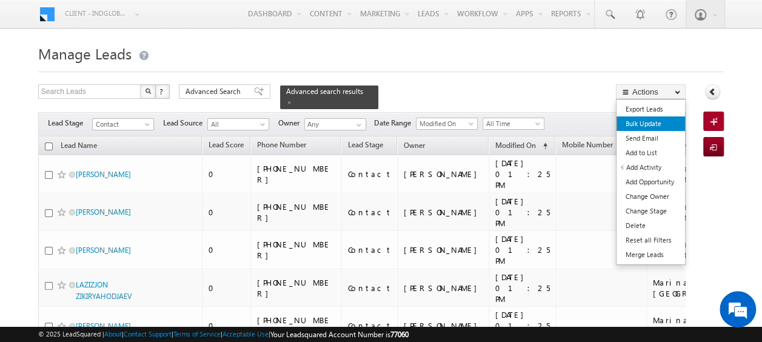
click at [647, 119] on link "Bulk Update" at bounding box center [650, 123] width 68 height 15
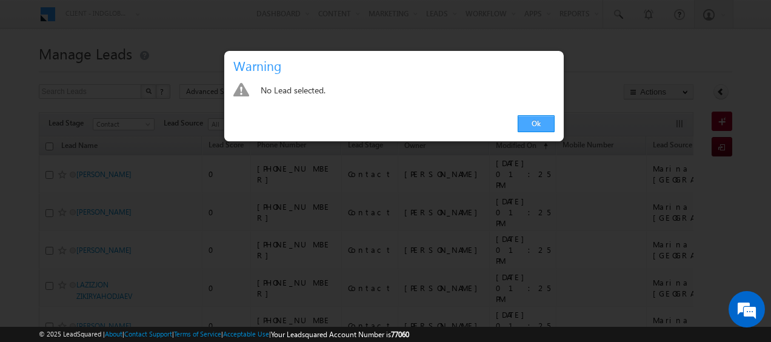
click at [533, 130] on link "Ok" at bounding box center [536, 123] width 37 height 17
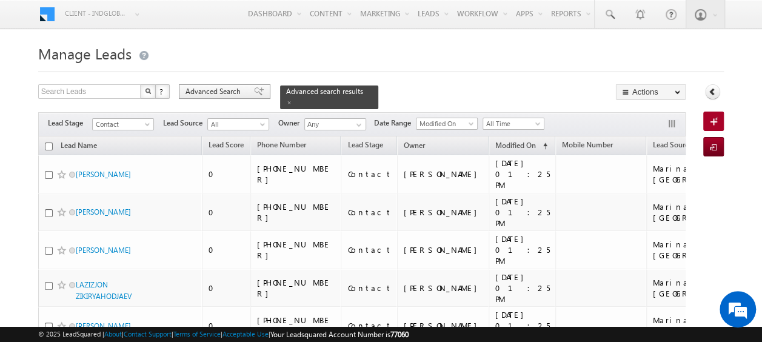
click at [232, 85] on div "Advanced Search" at bounding box center [225, 91] width 92 height 15
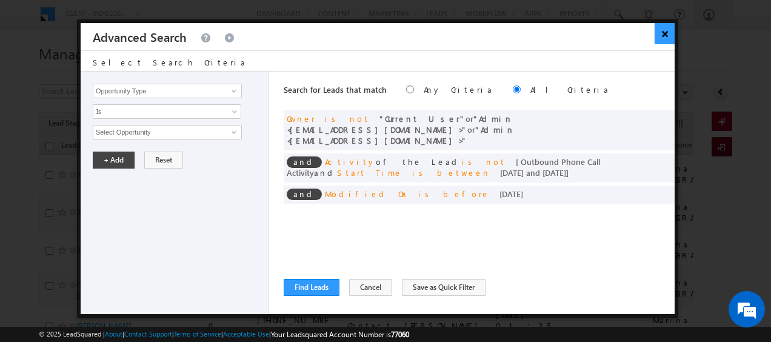
click at [667, 34] on button "×" at bounding box center [665, 33] width 20 height 21
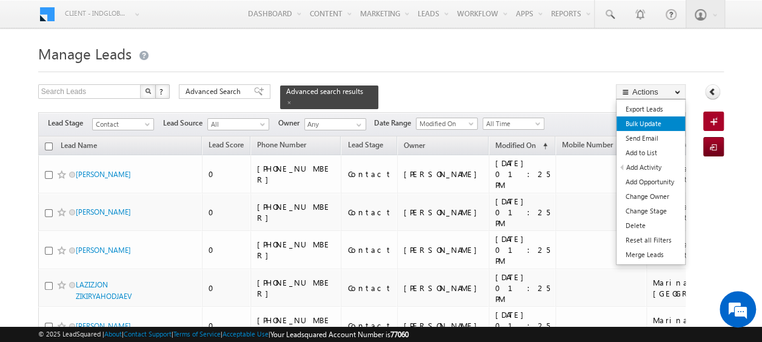
click at [651, 118] on link "Bulk Update" at bounding box center [650, 123] width 68 height 15
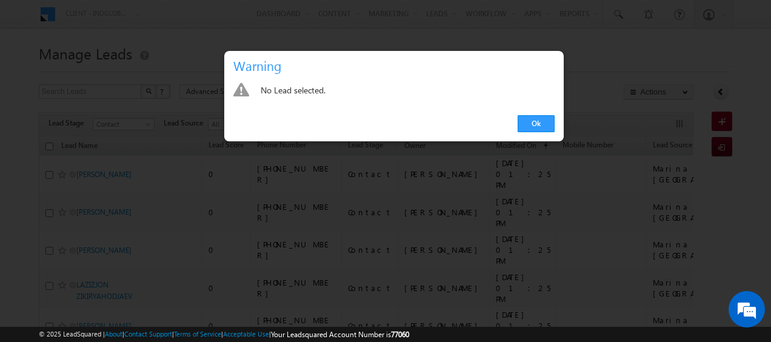
click at [530, 110] on div "Ok" at bounding box center [393, 124] width 339 height 35
drag, startPoint x: 530, startPoint y: 110, endPoint x: 530, endPoint y: 119, distance: 8.5
click at [530, 119] on link "Ok" at bounding box center [536, 123] width 37 height 17
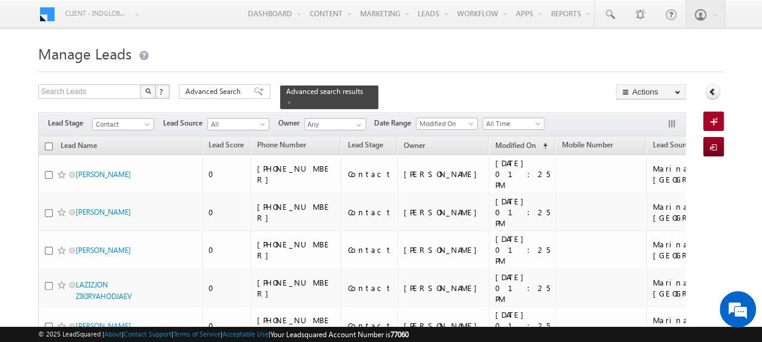
click at [47, 142] on input "checkbox" at bounding box center [49, 146] width 8 height 8
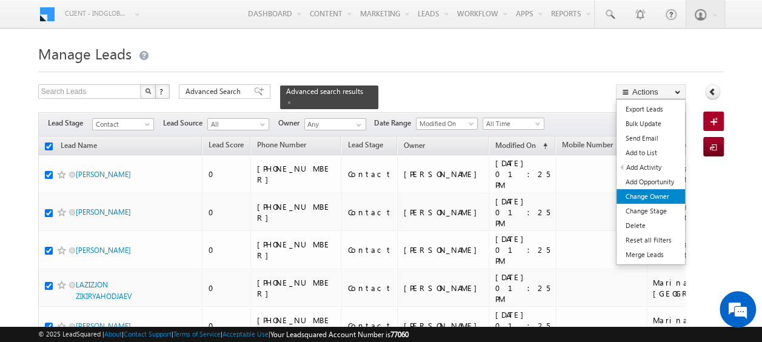
click at [652, 193] on link "Change Owner" at bounding box center [650, 196] width 68 height 15
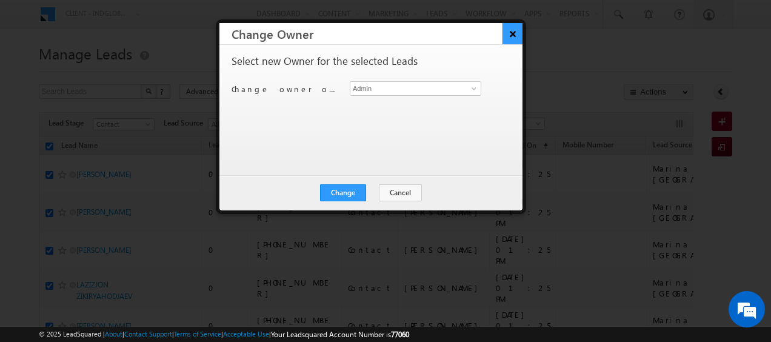
click at [516, 33] on button "×" at bounding box center [513, 33] width 20 height 21
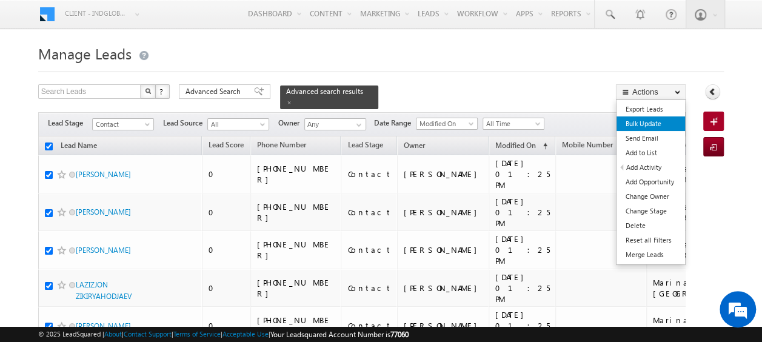
click at [636, 124] on link "Bulk Update" at bounding box center [650, 123] width 68 height 15
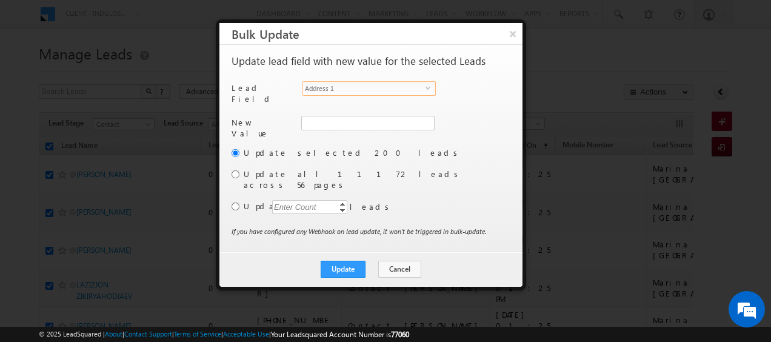
click at [381, 87] on span "Address 1" at bounding box center [364, 88] width 122 height 13
click at [233, 170] on input "radio" at bounding box center [236, 174] width 8 height 8
click at [338, 261] on button "Update" at bounding box center [343, 269] width 45 height 17
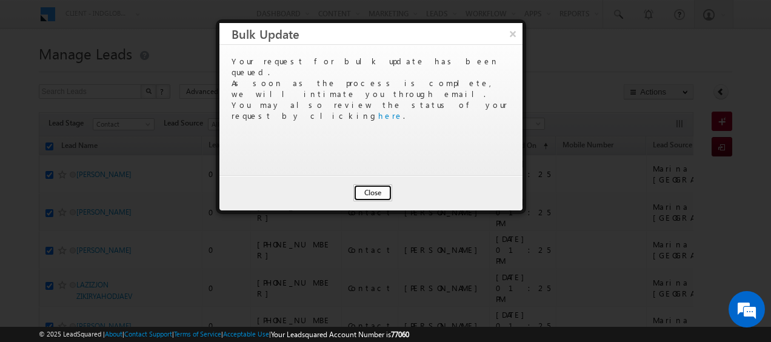
click at [372, 199] on button "Close" at bounding box center [372, 192] width 39 height 17
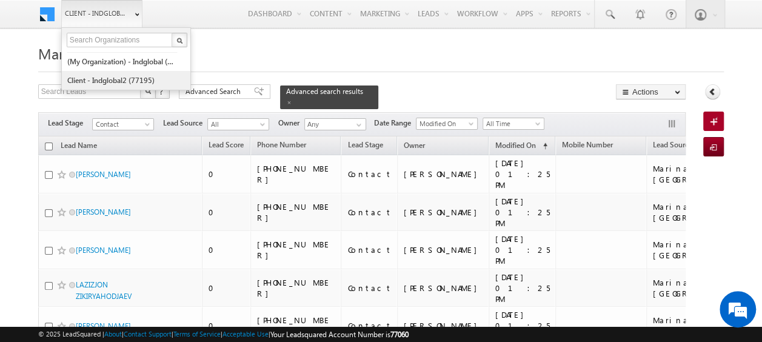
click at [103, 79] on link "Client - indglobal2 (77195)" at bounding box center [122, 80] width 111 height 19
